Goal: Transaction & Acquisition: Download file/media

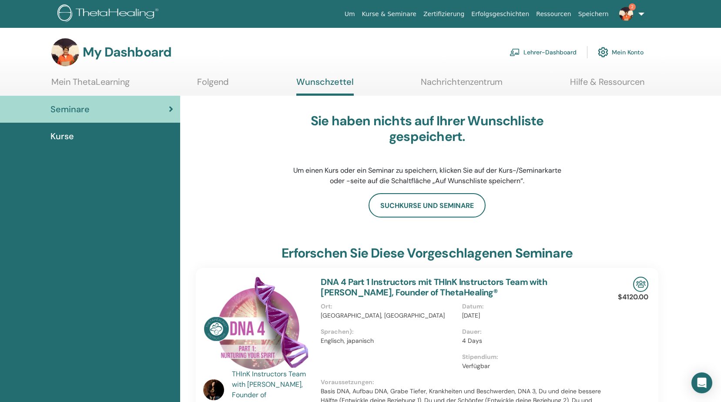
click at [625, 10] on img at bounding box center [626, 14] width 14 height 14
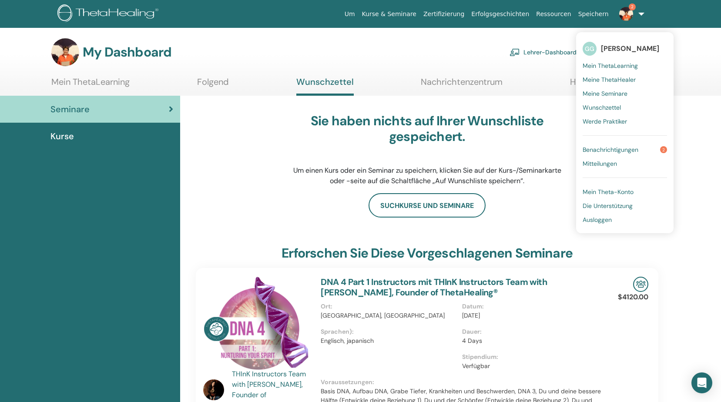
click at [603, 147] on span "Benachrichtigungen" at bounding box center [610, 150] width 56 height 8
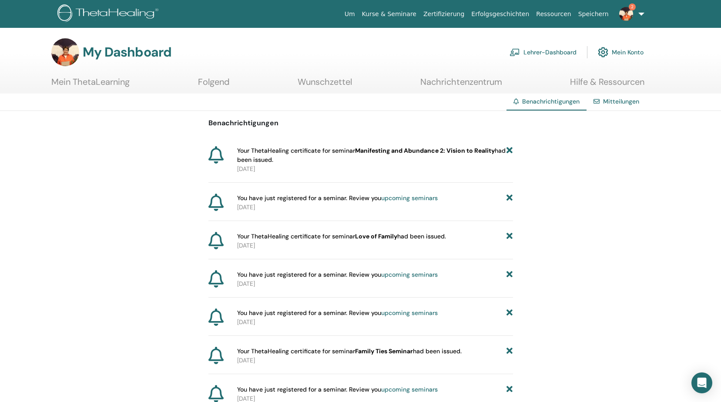
click at [272, 154] on span "Your ThetaHealing certificate for seminar Manifesting and Abundance 2: Vision t…" at bounding box center [372, 155] width 270 height 18
click at [262, 155] on span "Your ThetaHealing certificate for seminar Manifesting and Abundance 2: Vision t…" at bounding box center [372, 155] width 270 height 18
click at [216, 153] on icon at bounding box center [215, 154] width 15 height 17
click at [215, 153] on icon at bounding box center [215, 154] width 15 height 17
click at [221, 155] on icon at bounding box center [215, 154] width 15 height 17
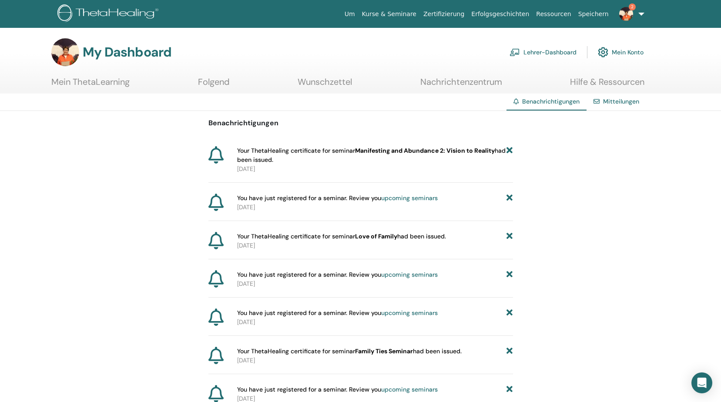
click at [505, 147] on span "Your ThetaHealing certificate for seminar Manifesting and Abundance 2: Vision t…" at bounding box center [372, 155] width 270 height 18
click at [506, 149] on span "Your ThetaHealing certificate for seminar Manifesting and Abundance 2: Vision t…" at bounding box center [372, 155] width 270 height 18
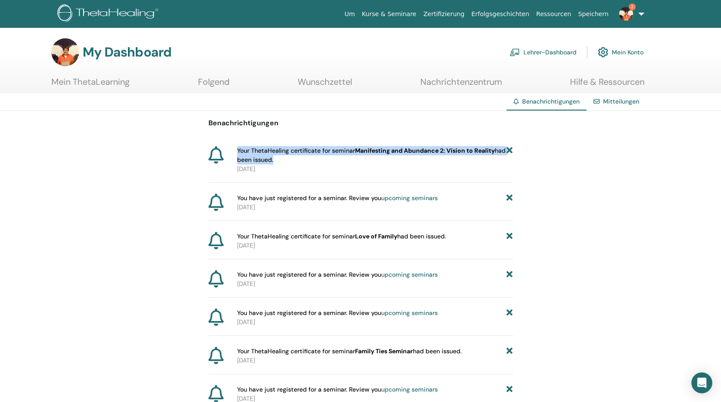
click at [506, 149] on span "Your ThetaHealing certificate for seminar Manifesting and Abundance 2: Vision t…" at bounding box center [372, 155] width 270 height 18
click at [505, 148] on span "Your ThetaHealing certificate for seminar Manifesting and Abundance 2: Vision t…" at bounding box center [372, 155] width 270 height 18
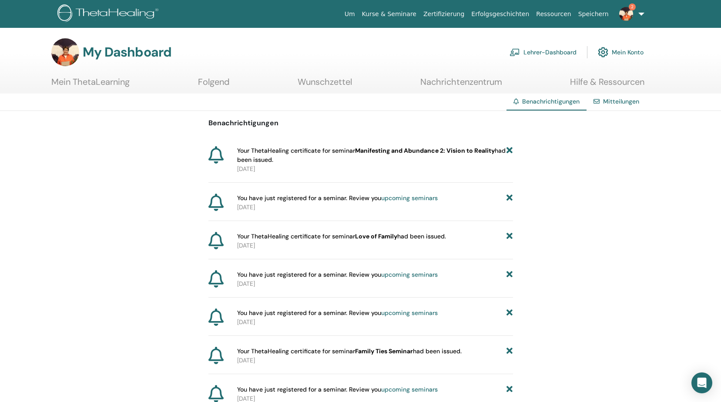
click at [311, 154] on span "Your ThetaHealing certificate for seminar Manifesting and Abundance 2: Vision t…" at bounding box center [372, 155] width 270 height 18
click at [298, 170] on p "2025-09-28" at bounding box center [375, 168] width 276 height 9
click at [298, 169] on p "2025-09-28" at bounding box center [375, 168] width 276 height 9
click at [298, 167] on p "2025-09-28" at bounding box center [375, 168] width 276 height 9
click at [300, 167] on p "2025-09-28" at bounding box center [375, 168] width 276 height 9
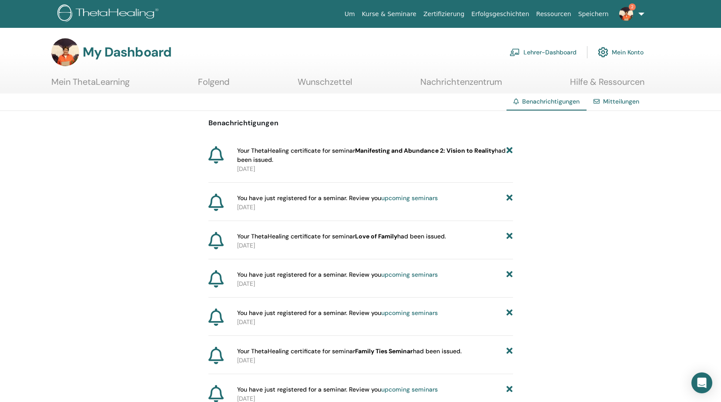
click at [512, 150] on icon at bounding box center [509, 155] width 6 height 18
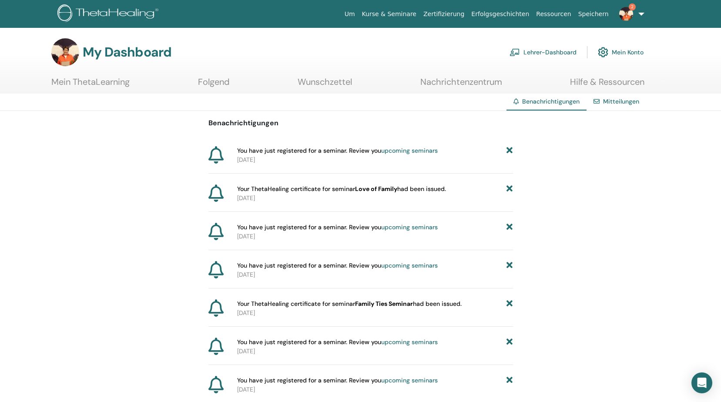
click at [512, 150] on icon at bounding box center [509, 150] width 6 height 9
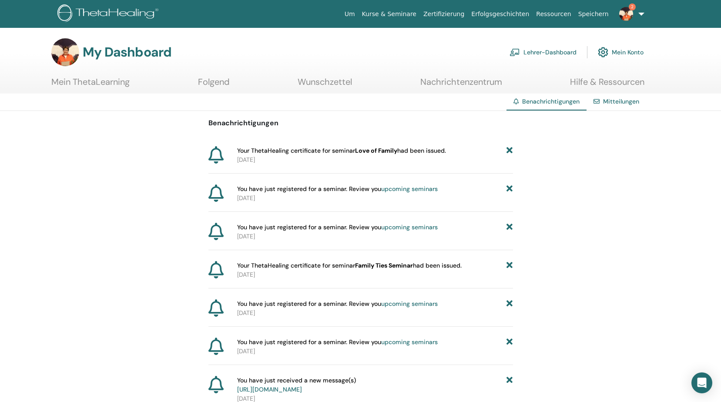
click at [541, 100] on span "Benachrichtigungen" at bounding box center [550, 101] width 57 height 8
click at [614, 98] on link "Mitteilungen" at bounding box center [621, 101] width 36 height 8
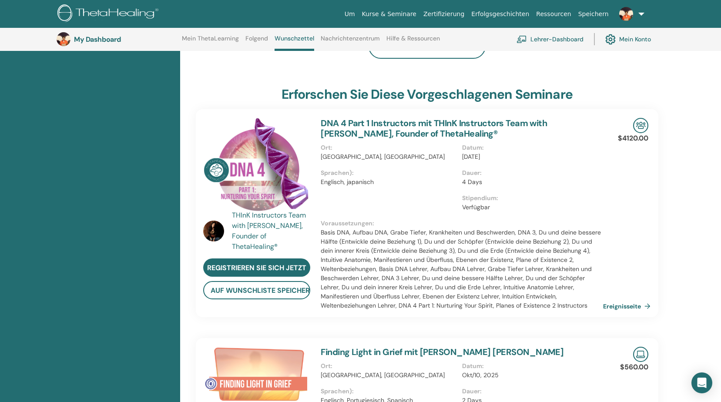
scroll to position [33, 0]
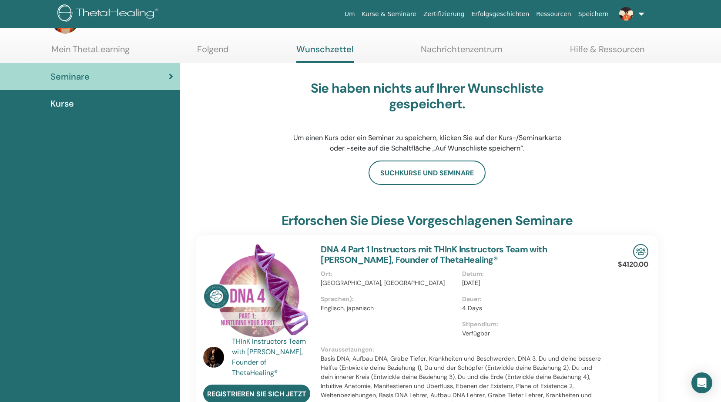
click at [457, 13] on link "Zertifizierung" at bounding box center [444, 14] width 48 height 16
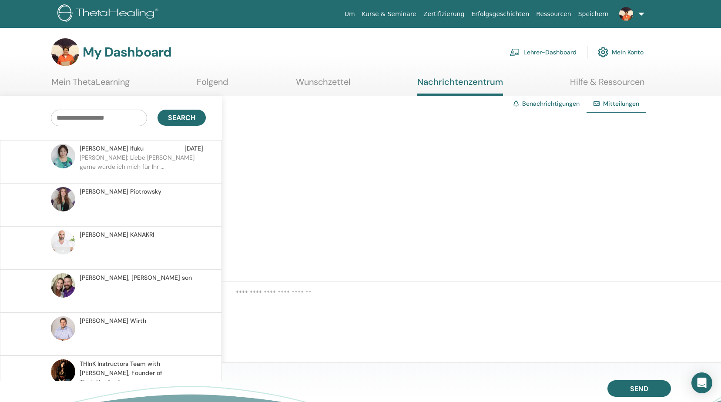
click at [613, 102] on span "Mitteilungen" at bounding box center [621, 104] width 36 height 8
click at [562, 101] on link "Benachrichtigungen" at bounding box center [550, 104] width 57 height 8
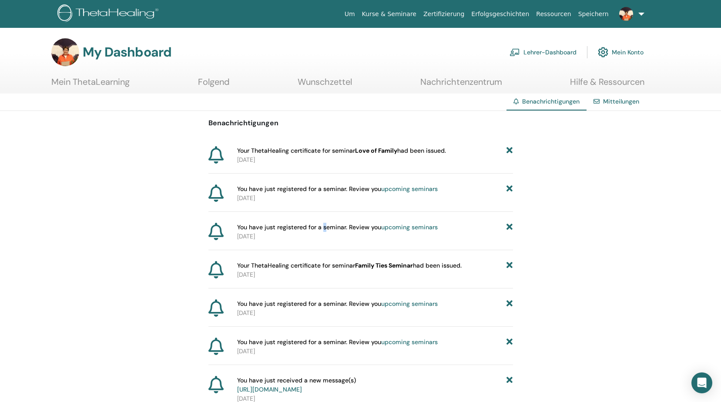
click at [324, 229] on span "You have just registered for a seminar. Review you upcoming seminars" at bounding box center [337, 227] width 201 height 9
click at [214, 231] on icon at bounding box center [215, 231] width 15 height 17
click at [216, 231] on icon at bounding box center [215, 231] width 15 height 17
click at [217, 232] on icon at bounding box center [215, 231] width 15 height 17
click at [417, 12] on link "Kurse & Seminare" at bounding box center [388, 14] width 61 height 16
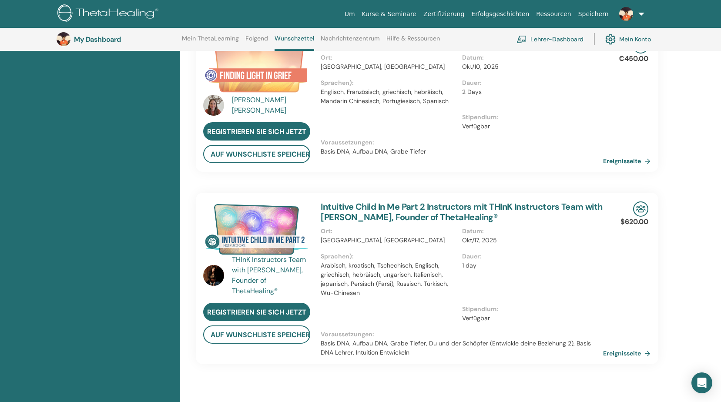
scroll to position [589, 0]
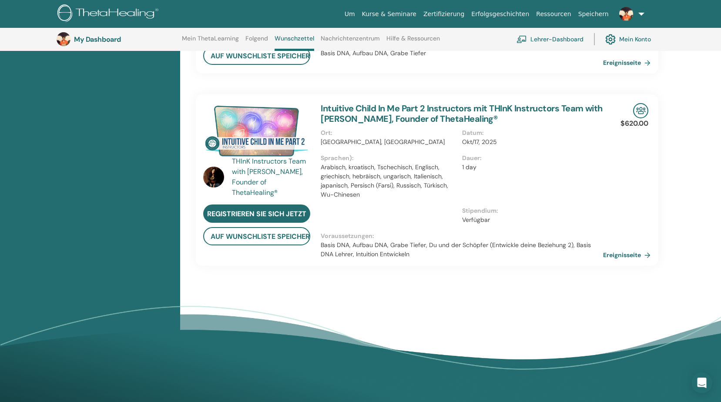
click at [368, 109] on link "Intuitive Child In Me Part 2 Instructors mit THInK Instructors Team with Vianna…" at bounding box center [462, 114] width 282 height 22
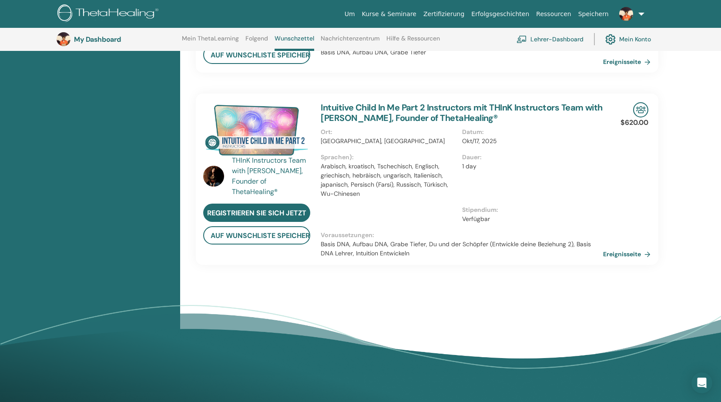
scroll to position [589, 0]
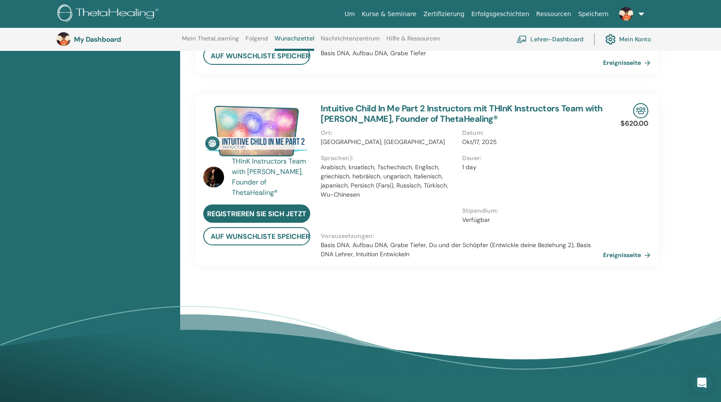
click at [283, 140] on img at bounding box center [256, 131] width 107 height 56
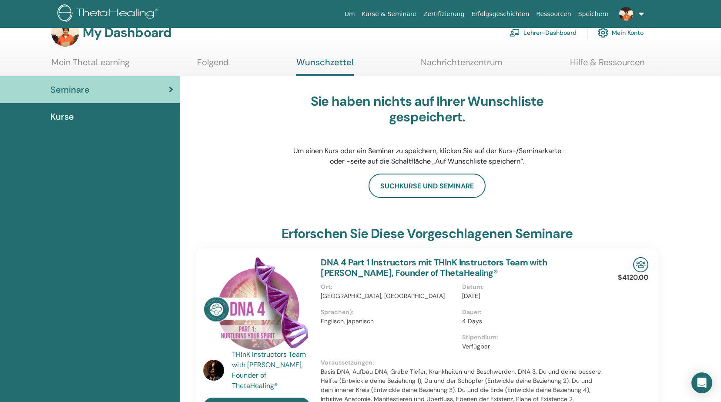
scroll to position [0, 0]
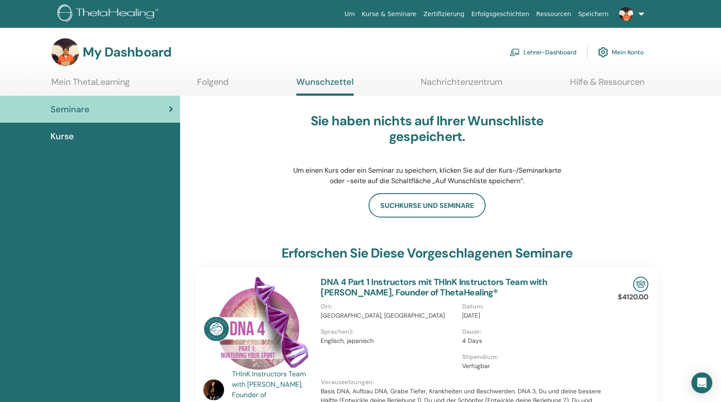
click at [73, 134] on span "Kurse" at bounding box center [61, 136] width 23 height 13
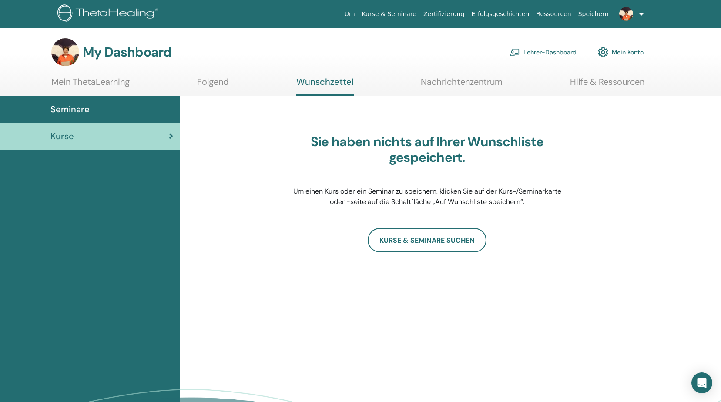
click at [547, 54] on link "Lehrer-Dashboard" at bounding box center [542, 52] width 67 height 19
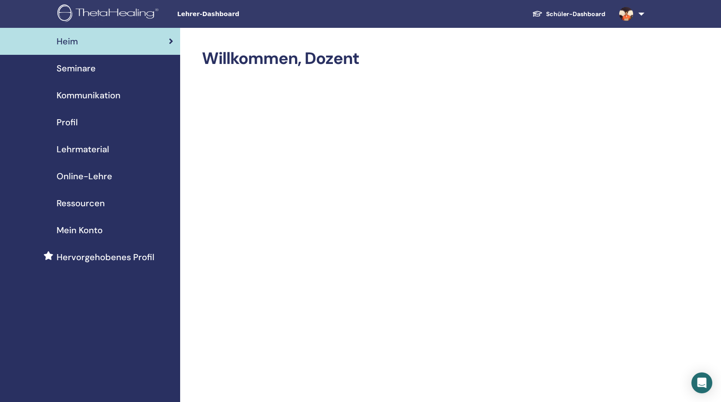
click at [585, 13] on link "Schüler-Dashboard" at bounding box center [568, 14] width 87 height 16
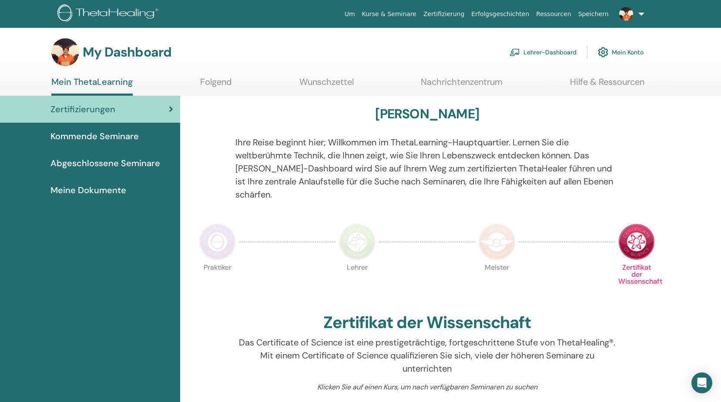
click at [104, 161] on span "Abgeschlossene Seminare" at bounding box center [105, 163] width 110 height 13
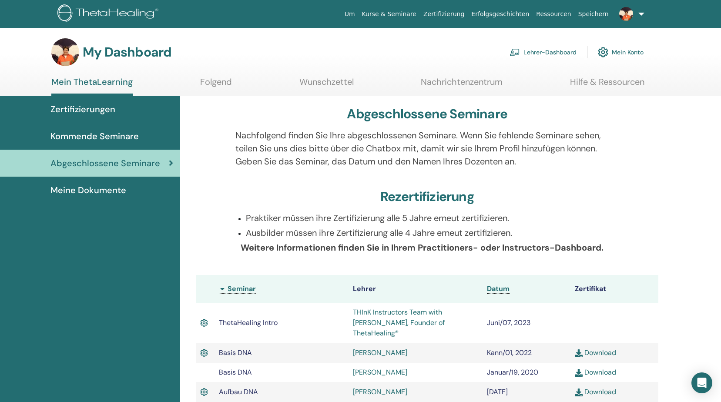
click at [613, 54] on link "Mein Konto" at bounding box center [621, 52] width 46 height 19
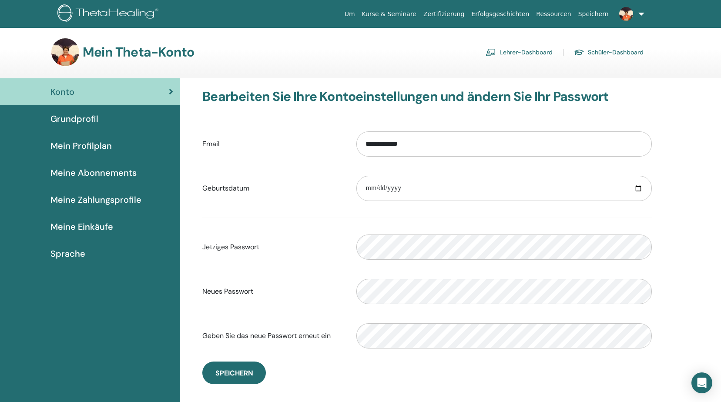
click at [525, 50] on link "Lehrer-Dashboard" at bounding box center [518, 52] width 67 height 14
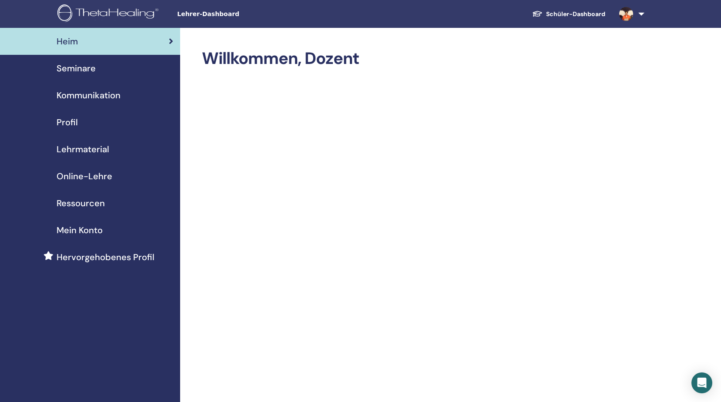
click at [79, 68] on span "Seminare" at bounding box center [76, 68] width 39 height 13
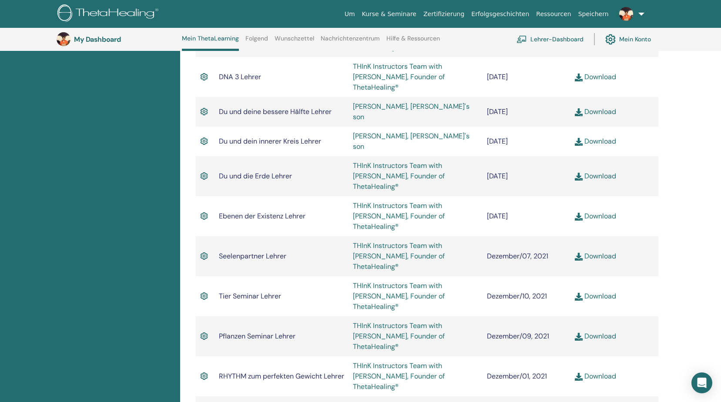
scroll to position [1589, 0]
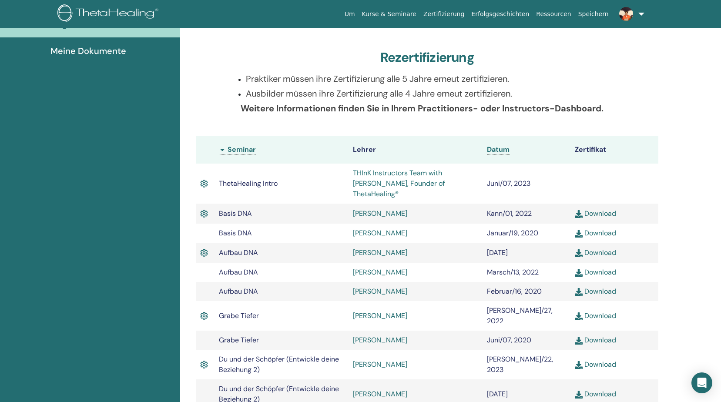
scroll to position [13, 0]
